Goal: Information Seeking & Learning: Understand process/instructions

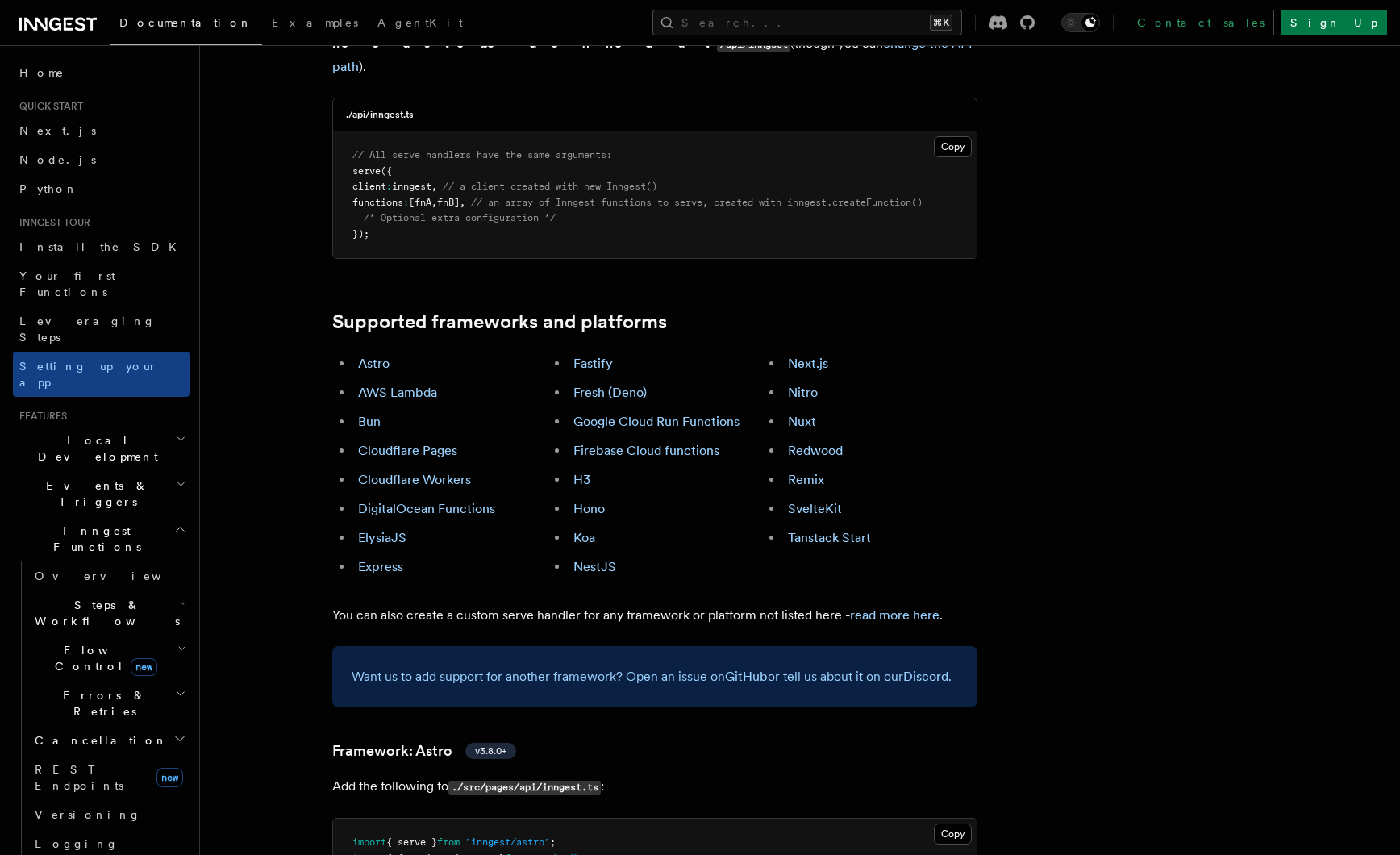
scroll to position [757, 0]
click at [381, 528] on link "ElysiaJS" at bounding box center [381, 536] width 48 height 16
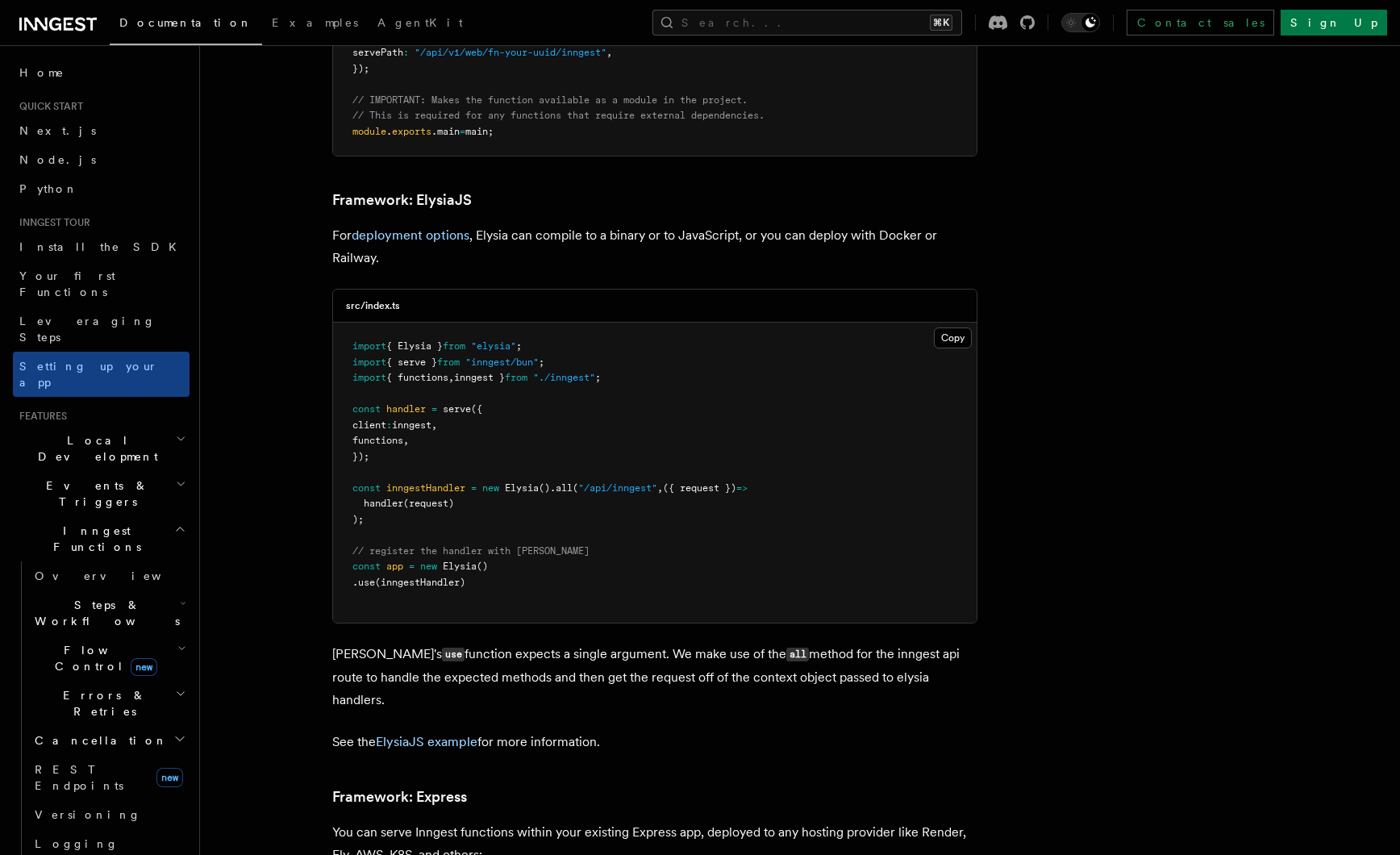
scroll to position [4152, 0]
